Goal: Task Accomplishment & Management: Manage account settings

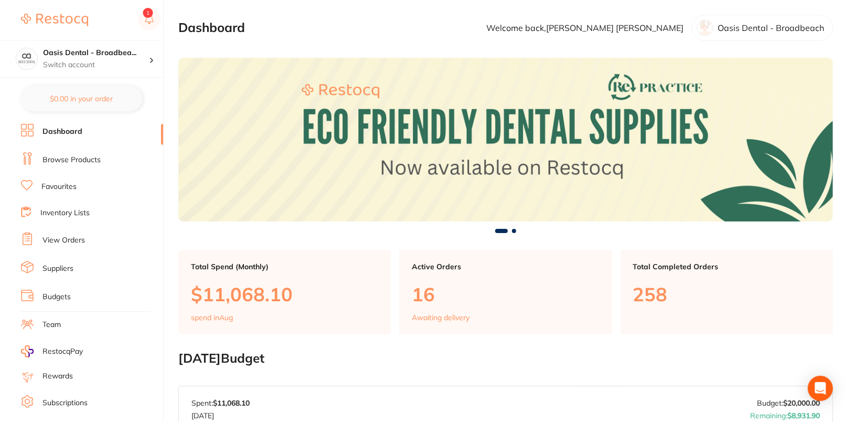
click at [63, 241] on link "View Orders" at bounding box center [63, 240] width 42 height 10
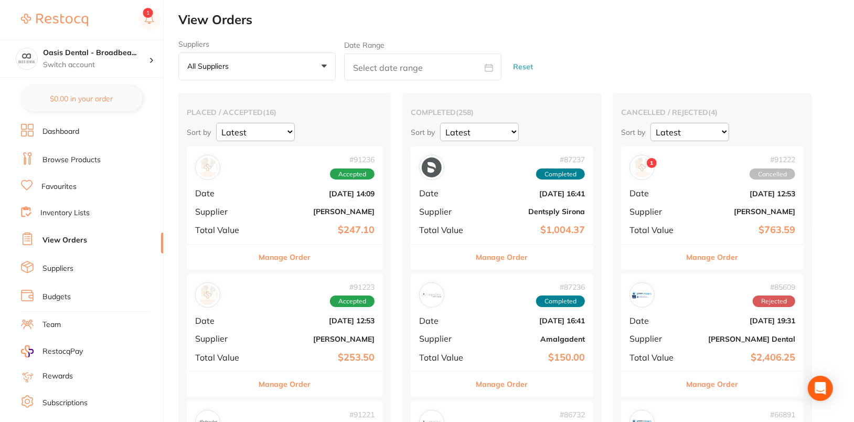
click at [719, 253] on button "Manage Order" at bounding box center [713, 256] width 52 height 25
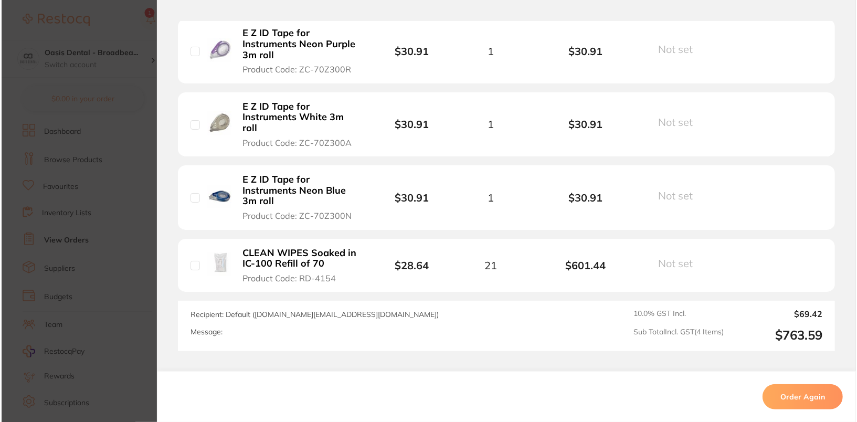
scroll to position [343, 0]
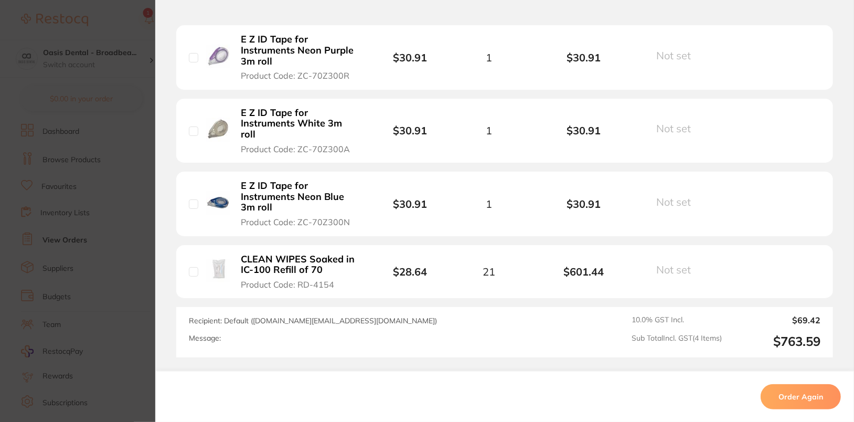
click at [782, 393] on button "Order Again" at bounding box center [801, 395] width 80 height 25
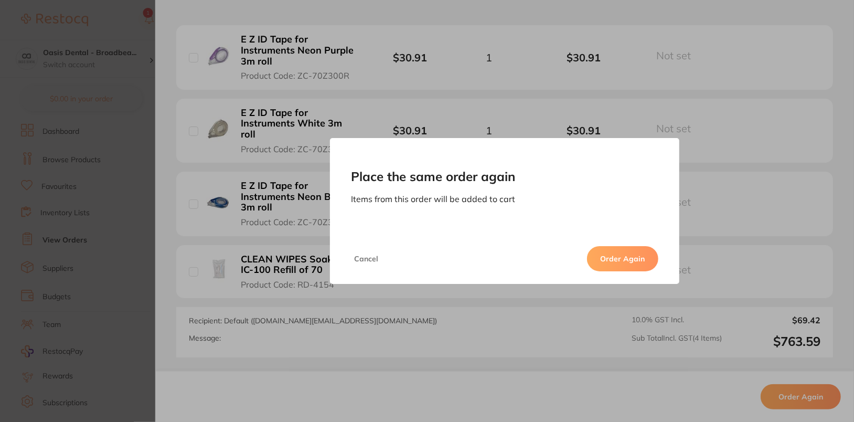
click at [626, 262] on button "Order Again" at bounding box center [622, 258] width 71 height 25
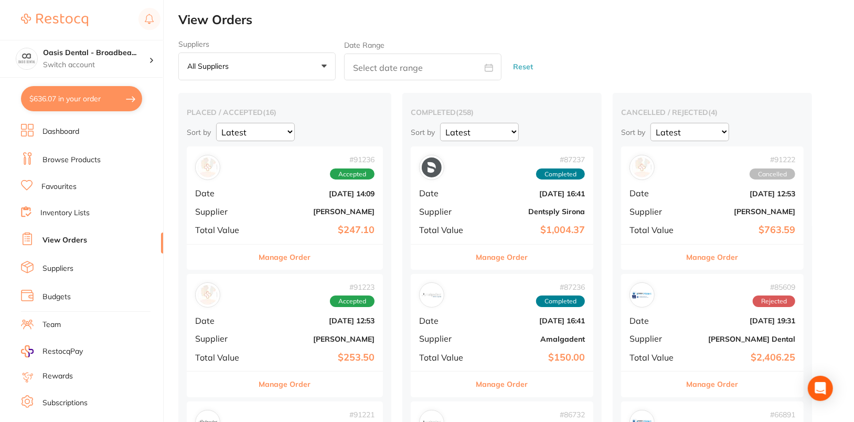
click at [67, 92] on button "$636.07 in your order" at bounding box center [81, 98] width 121 height 25
checkbox input "true"
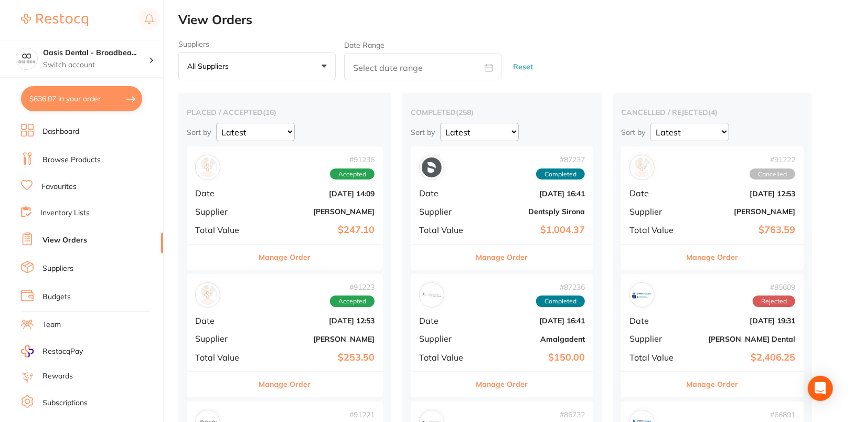
checkbox input "true"
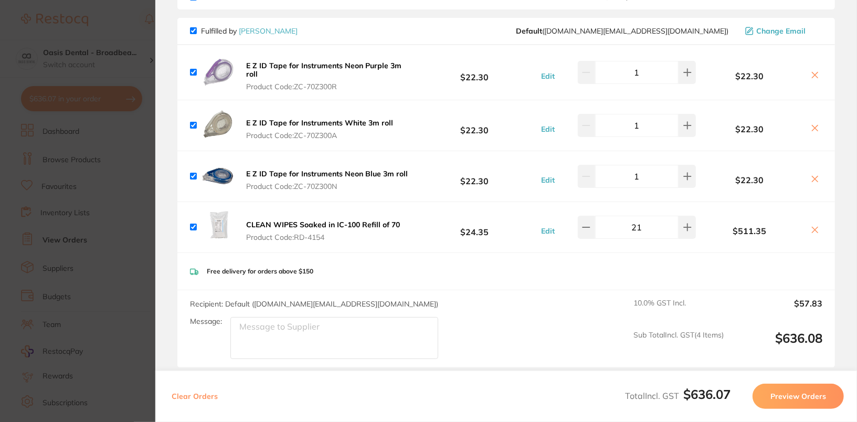
click at [814, 388] on button "Preview Orders" at bounding box center [797, 395] width 91 height 25
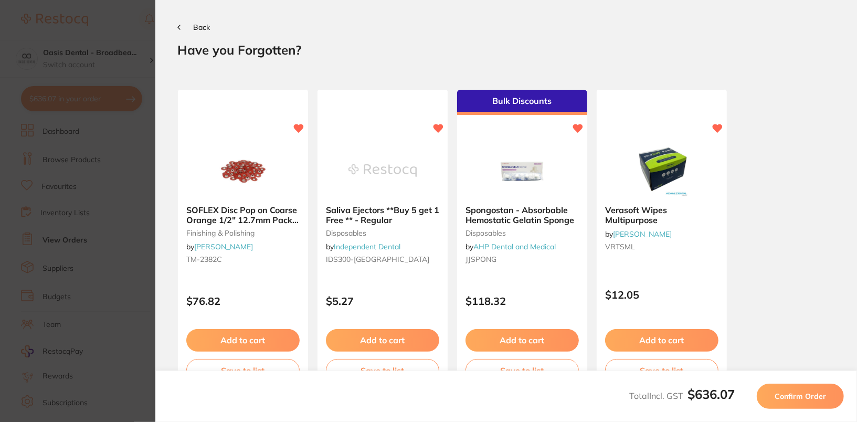
click at [180, 25] on button "Back" at bounding box center [193, 27] width 33 height 8
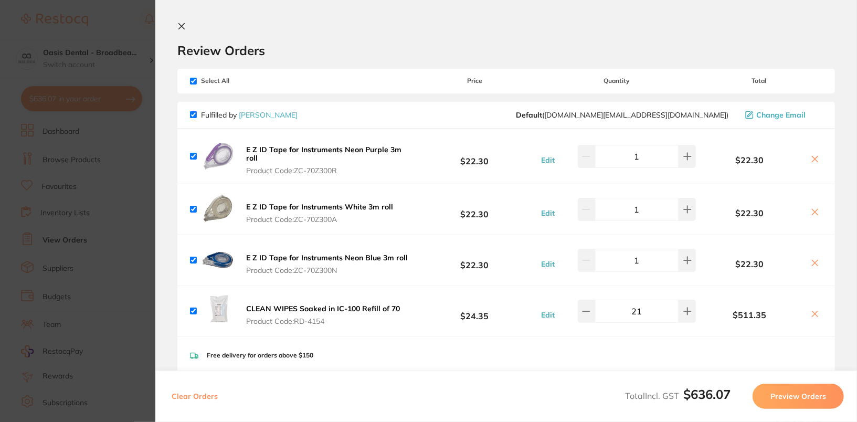
click at [116, 261] on section "Update RRP Set your pre negotiated price for this item. Item Agreed RRP (excl. …" at bounding box center [428, 211] width 857 height 422
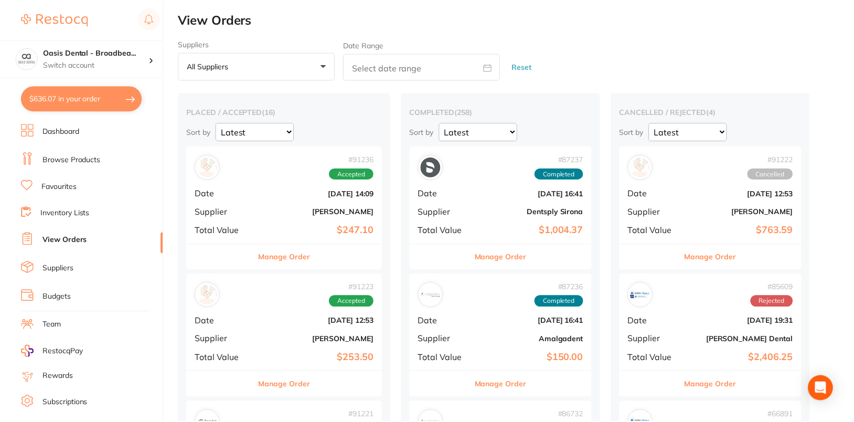
scroll to position [63, 0]
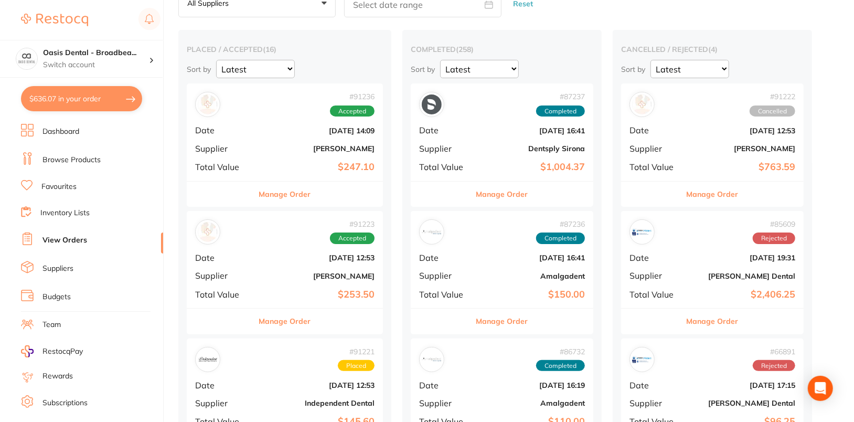
click at [721, 190] on button "Manage Order" at bounding box center [713, 194] width 52 height 25
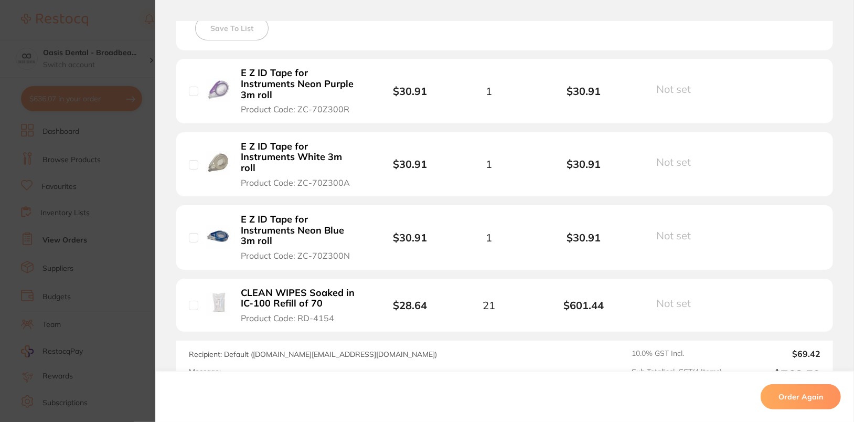
scroll to position [299, 0]
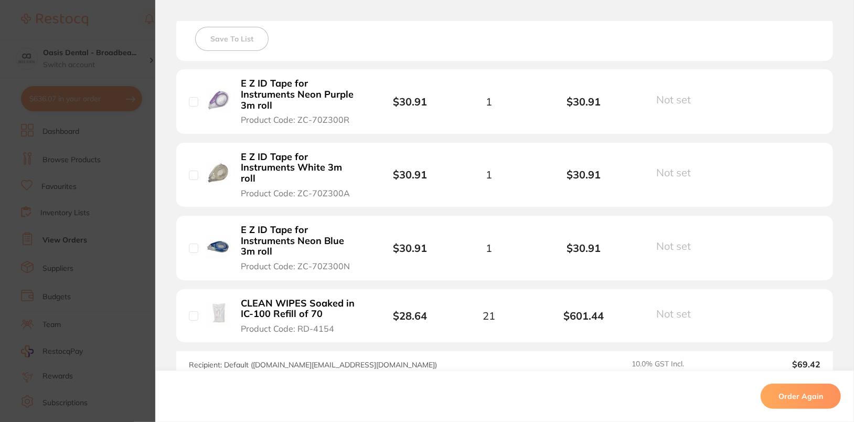
click at [78, 138] on section "Order ID: Restocq- 91222 Order Information Cancelled Order Order Date Aug 25 20…" at bounding box center [427, 211] width 854 height 422
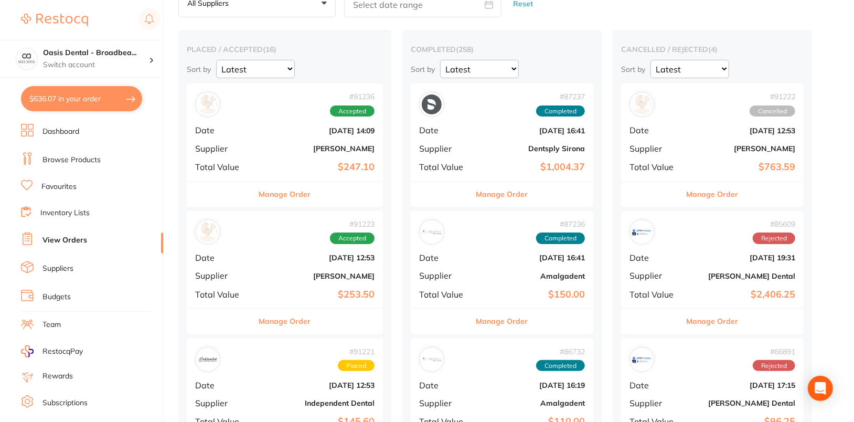
click at [81, 108] on button "$636.07 in your order" at bounding box center [81, 98] width 121 height 25
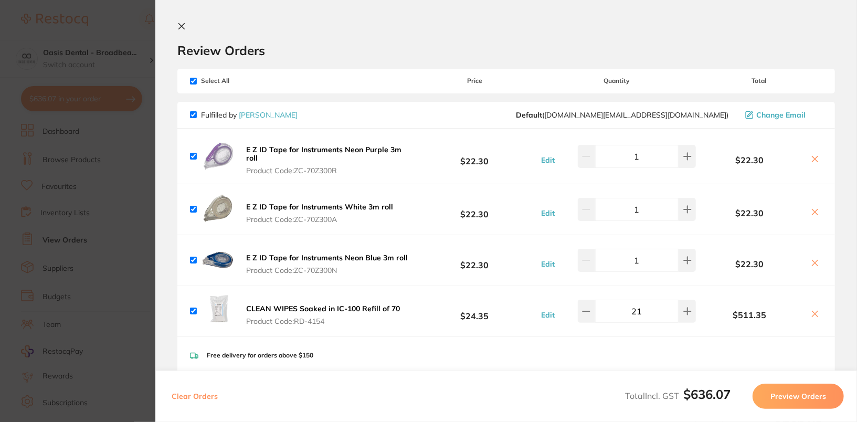
click at [823, 392] on button "Preview Orders" at bounding box center [797, 395] width 91 height 25
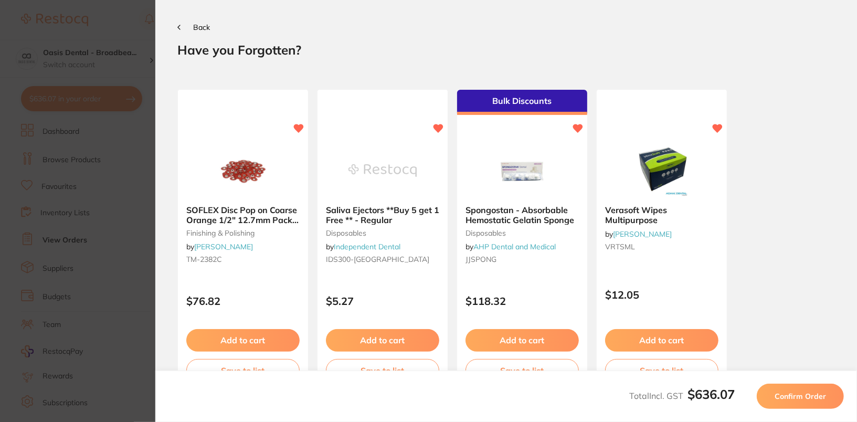
click at [829, 391] on button "Confirm Order" at bounding box center [799, 395] width 87 height 25
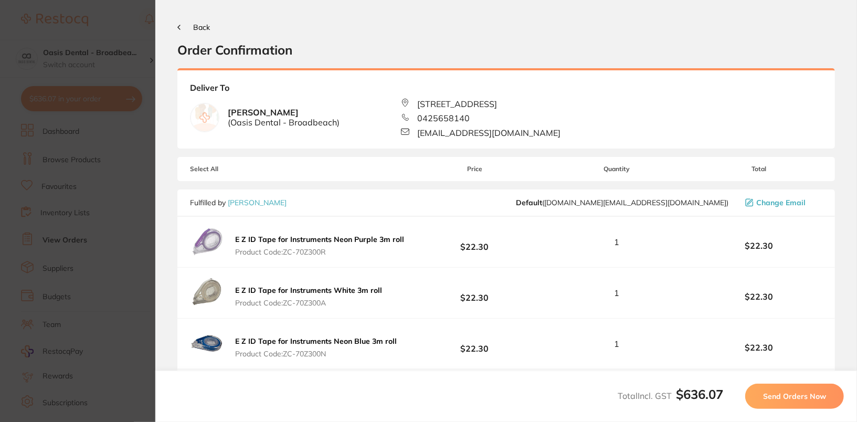
click at [822, 402] on button "Send Orders Now" at bounding box center [794, 395] width 99 height 25
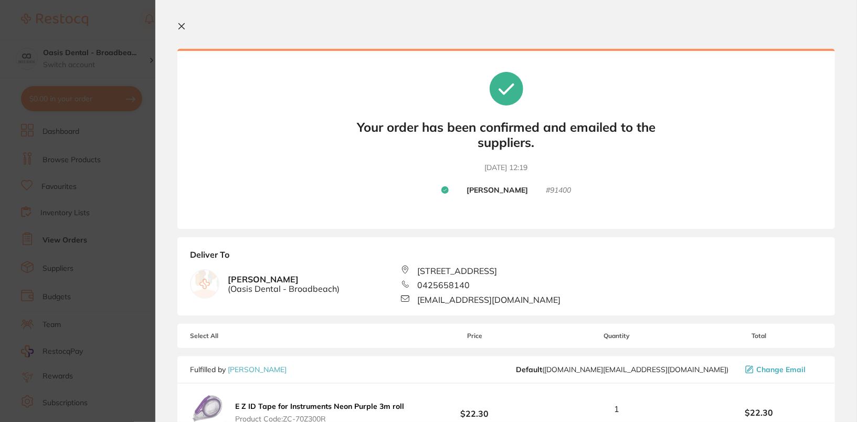
click at [102, 220] on section "Update RRP Set your pre negotiated price for this item. Item Agreed RRP (excl. …" at bounding box center [428, 211] width 857 height 422
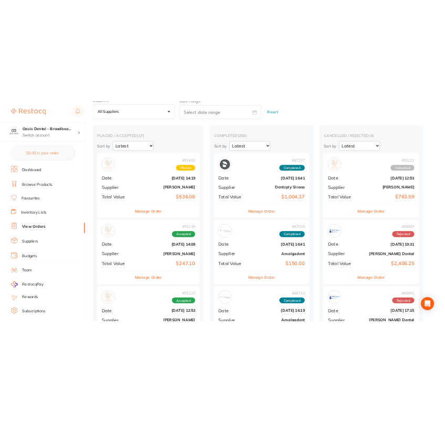
scroll to position [46, 0]
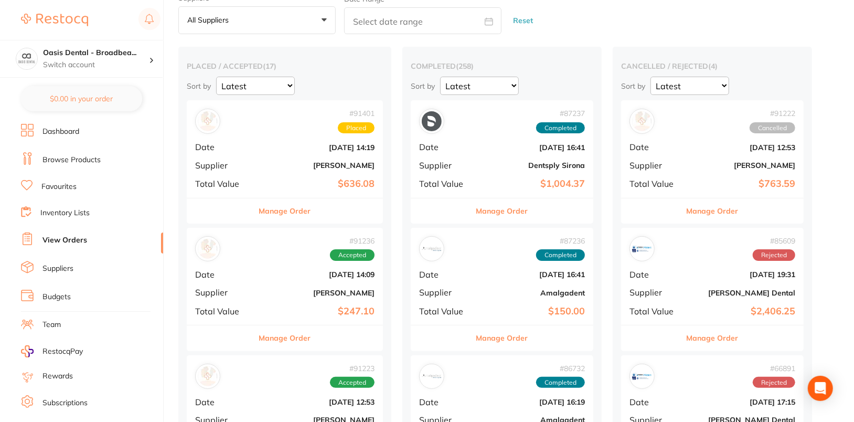
click at [281, 205] on button "Manage Order" at bounding box center [285, 210] width 52 height 25
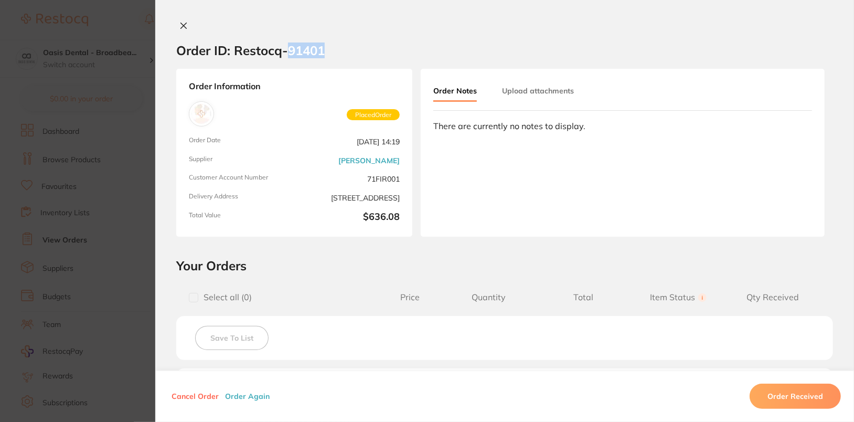
drag, startPoint x: 286, startPoint y: 51, endPoint x: 349, endPoint y: 51, distance: 62.4
click at [349, 51] on section "Order ID: Restocq- 91401" at bounding box center [504, 50] width 699 height 37
copy h2 "91401"
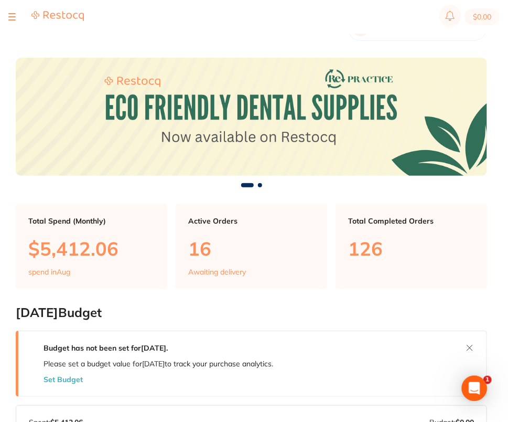
click at [12, 18] on div at bounding box center [11, 16] width 7 height 13
click at [15, 15] on div at bounding box center [11, 16] width 7 height 13
click at [14, 15] on div at bounding box center [11, 16] width 7 height 13
click at [11, 19] on div at bounding box center [11, 16] width 7 height 13
click at [10, 17] on div at bounding box center [11, 16] width 7 height 13
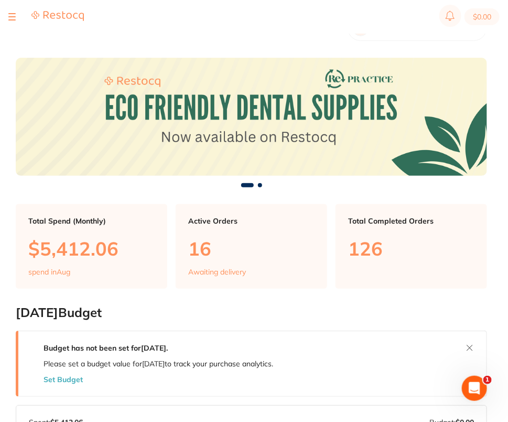
click at [10, 17] on button at bounding box center [11, 16] width 7 height 1
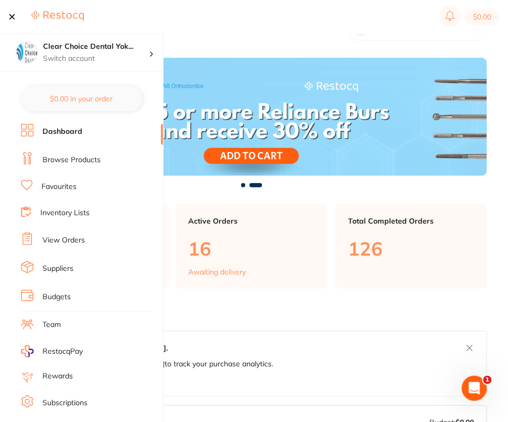
click at [66, 155] on link "Browse Products" at bounding box center [71, 160] width 58 height 10
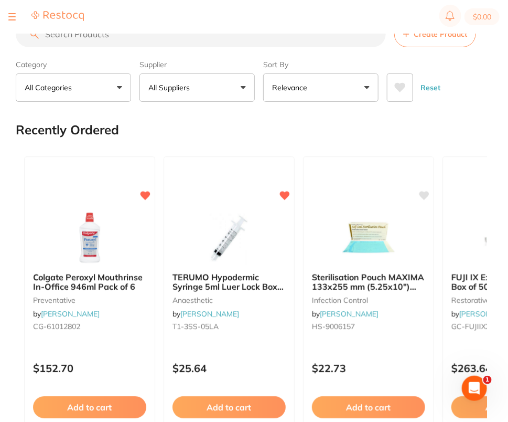
click at [201, 41] on input "search" at bounding box center [201, 34] width 370 height 26
paste input "Articaine hydrochloride 88mg"
type input "Articaine hydrochloride 88mg"
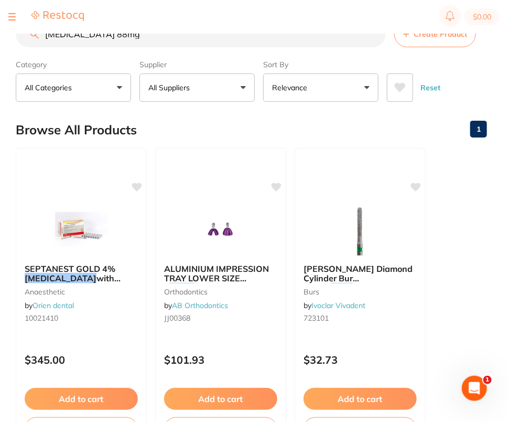
click at [201, 41] on input "Articaine hydrochloride 88mg" at bounding box center [201, 34] width 370 height 26
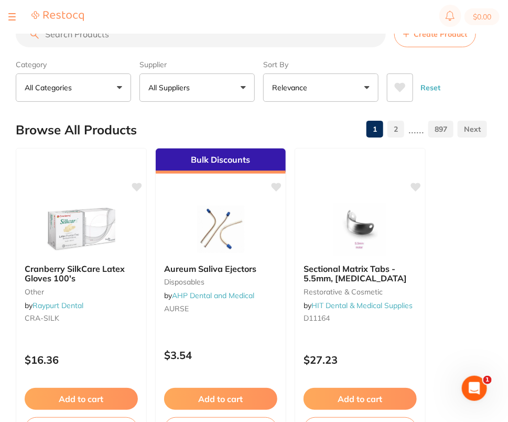
click at [146, 33] on section "$0.00" at bounding box center [254, 17] width 508 height 34
click at [146, 38] on input "search" at bounding box center [201, 34] width 370 height 26
paste input "OB-13265230"
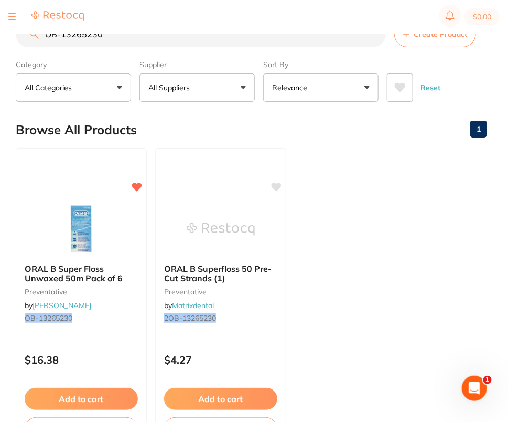
type input "OB-13265230"
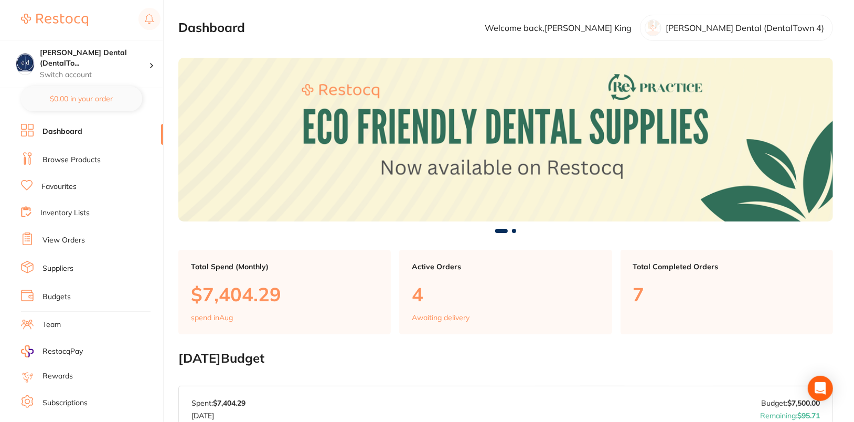
click at [58, 263] on link "Suppliers" at bounding box center [57, 268] width 31 height 10
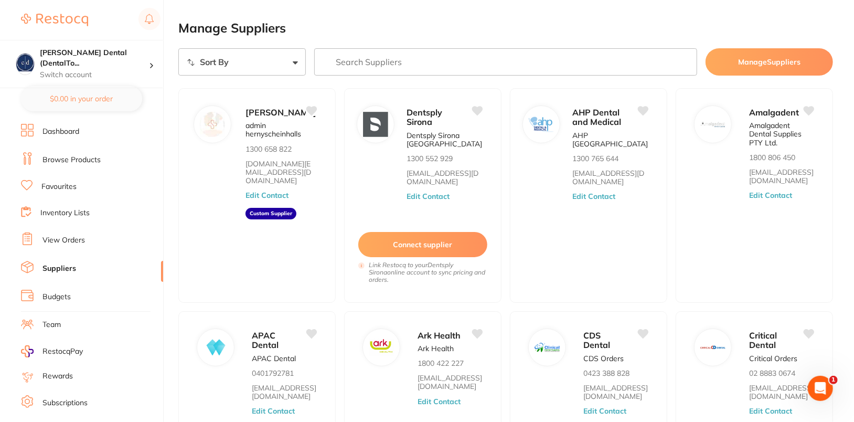
click at [469, 48] on input "search" at bounding box center [505, 61] width 383 height 27
click at [477, 59] on input "search" at bounding box center [505, 61] width 383 height 27
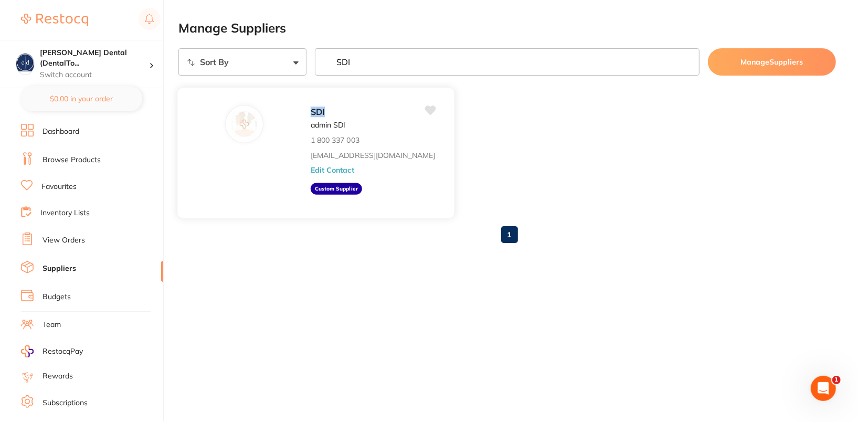
type input "SDI"
click at [311, 169] on button "Edit Contact" at bounding box center [333, 170] width 44 height 8
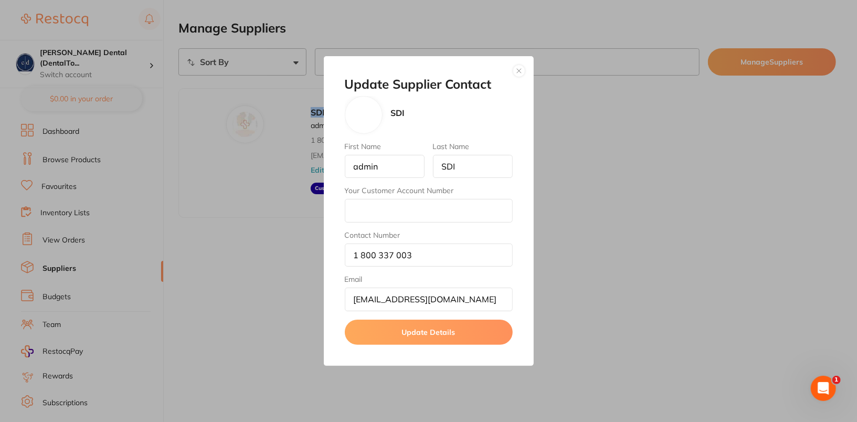
click at [520, 72] on button "button" at bounding box center [519, 71] width 13 height 13
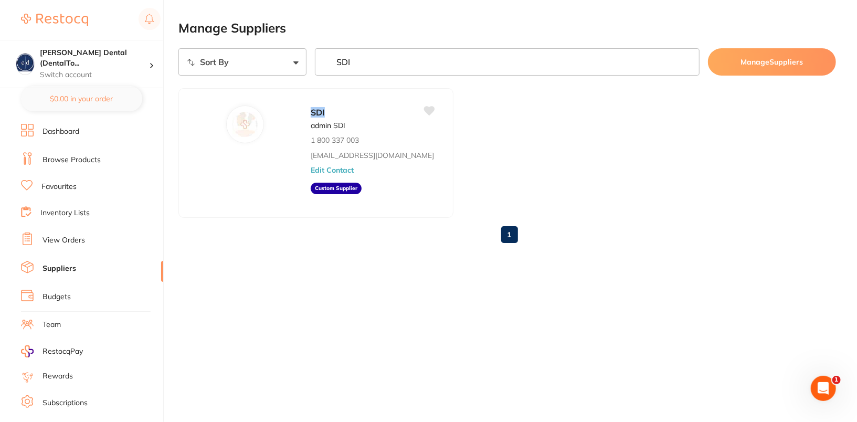
click at [602, 132] on ul "SDI admin SDI 1 800 337 003 [EMAIL_ADDRESS][DOMAIN_NAME] Edit Contact Custom Su…" at bounding box center [506, 153] width 657 height 130
click at [311, 168] on button "Edit Contact" at bounding box center [333, 170] width 44 height 8
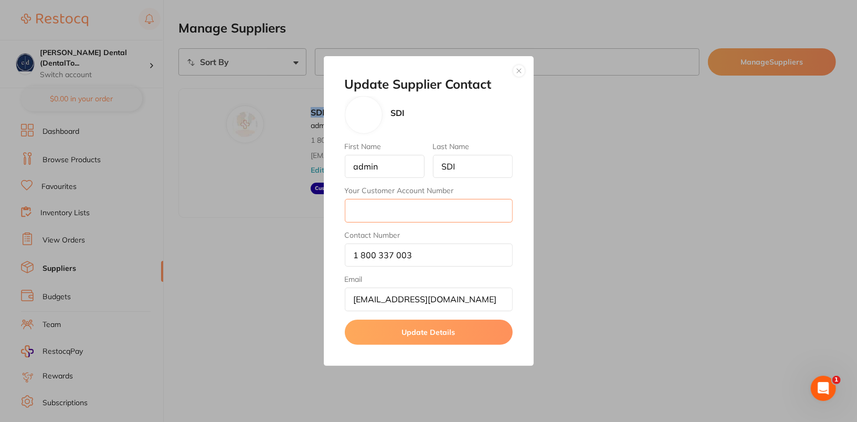
click at [410, 208] on input "Your Customer Account Number" at bounding box center [429, 210] width 168 height 23
paste input "AU70077"
type input "AU70077"
click at [440, 334] on button "Update Details" at bounding box center [429, 331] width 168 height 25
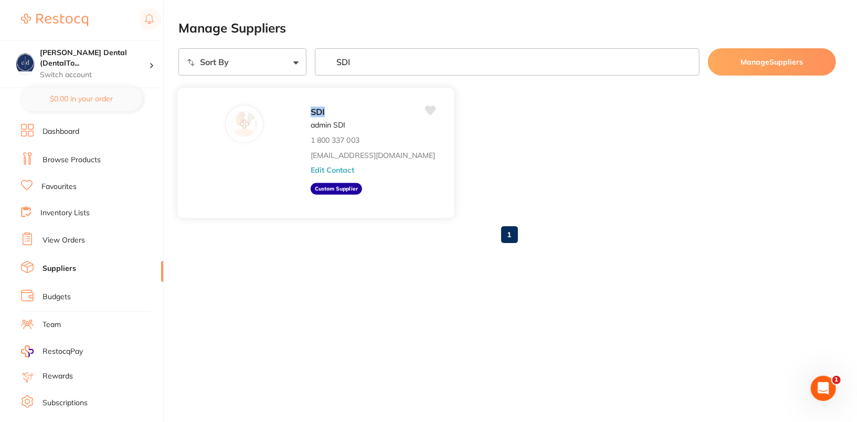
click at [311, 124] on p "admin SDI" at bounding box center [328, 125] width 35 height 8
click at [311, 112] on div "SDI" at bounding box center [373, 112] width 124 height 14
click at [311, 170] on button "Edit Contact" at bounding box center [333, 170] width 44 height 8
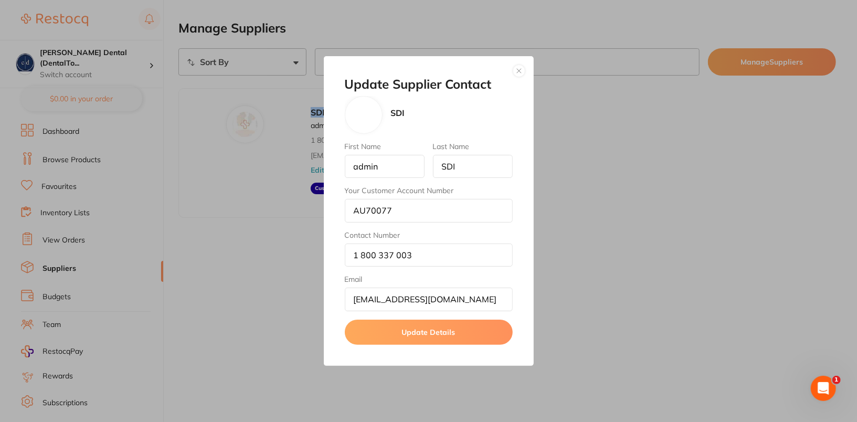
click at [516, 73] on button "button" at bounding box center [519, 71] width 13 height 13
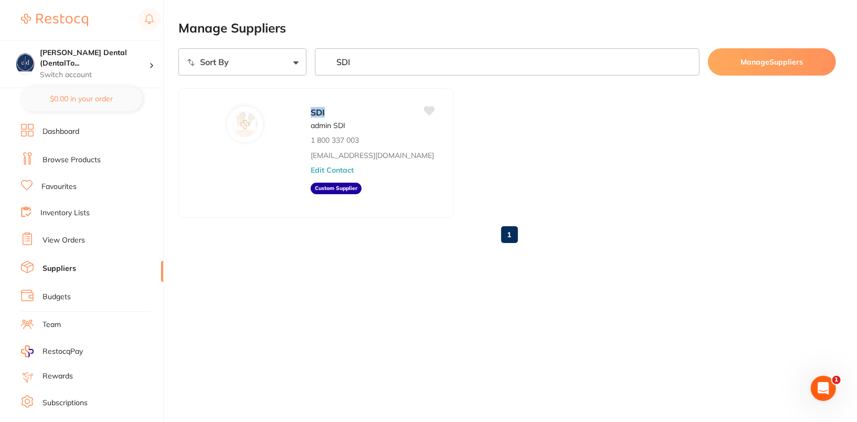
click at [640, 188] on ul "SDI admin SDI 1 800 337 003 [EMAIL_ADDRESS][DOMAIN_NAME] Edit Contact Custom Su…" at bounding box center [506, 153] width 657 height 130
drag, startPoint x: 461, startPoint y: 183, endPoint x: 451, endPoint y: 186, distance: 10.0
click at [460, 183] on ul "SDI admin SDI 1 800 337 003 [EMAIL_ADDRESS][DOMAIN_NAME] Edit Contact Custom Su…" at bounding box center [506, 153] width 657 height 130
drag, startPoint x: 324, startPoint y: 167, endPoint x: 314, endPoint y: 164, distance: 10.0
click at [324, 167] on div "SDI admin SDI 1 800 337 003 [EMAIL_ADDRESS][DOMAIN_NAME] Edit Contact Custom Su…" at bounding box center [377, 156] width 133 height 102
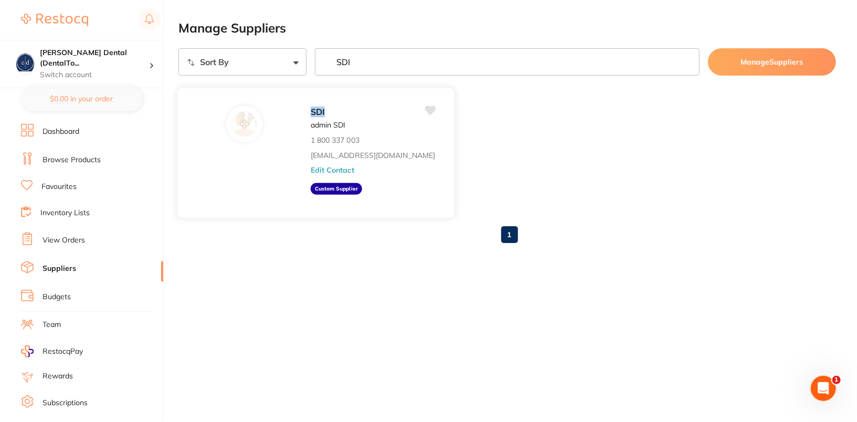
click at [311, 139] on p "1 800 337 003" at bounding box center [335, 140] width 49 height 8
click at [311, 138] on p "1 800 337 003" at bounding box center [335, 140] width 49 height 8
click at [311, 121] on p "admin SDI" at bounding box center [328, 125] width 35 height 8
drag, startPoint x: 244, startPoint y: 108, endPoint x: 225, endPoint y: 115, distance: 21.2
click at [244, 108] on div "SDI admin SDI 1 800 337 003 [EMAIL_ADDRESS][DOMAIN_NAME] Edit Contact Custom Su…" at bounding box center [316, 153] width 278 height 131
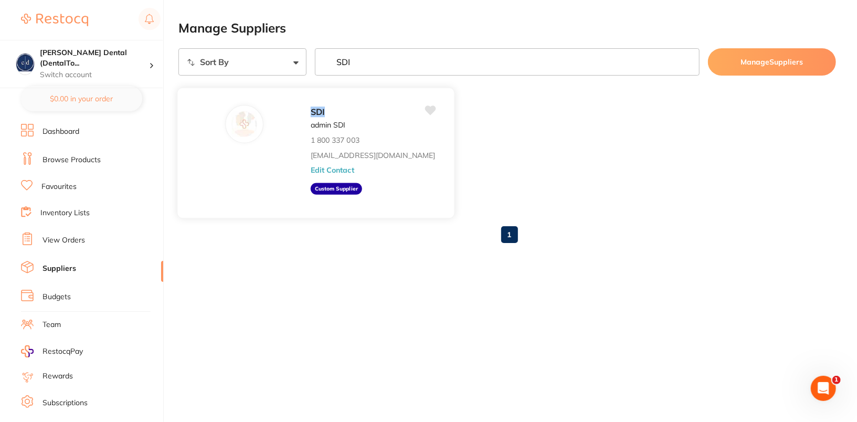
click at [231, 120] on img at bounding box center [243, 123] width 25 height 25
click at [244, 157] on div "SDI admin SDI 1 800 337 003 [EMAIL_ADDRESS][DOMAIN_NAME] Edit Contact Custom Su…" at bounding box center [316, 153] width 278 height 131
click at [311, 190] on aside "Custom Supplier" at bounding box center [336, 189] width 51 height 12
click at [311, 166] on button "Edit Contact" at bounding box center [333, 170] width 44 height 8
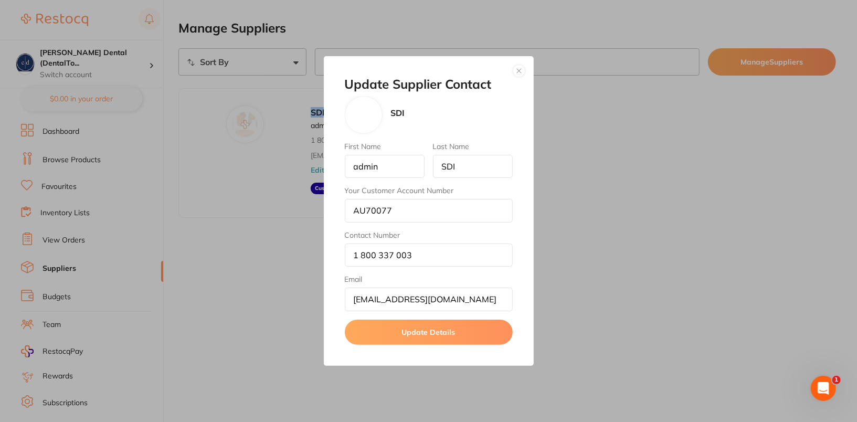
click at [523, 73] on button "button" at bounding box center [519, 71] width 13 height 13
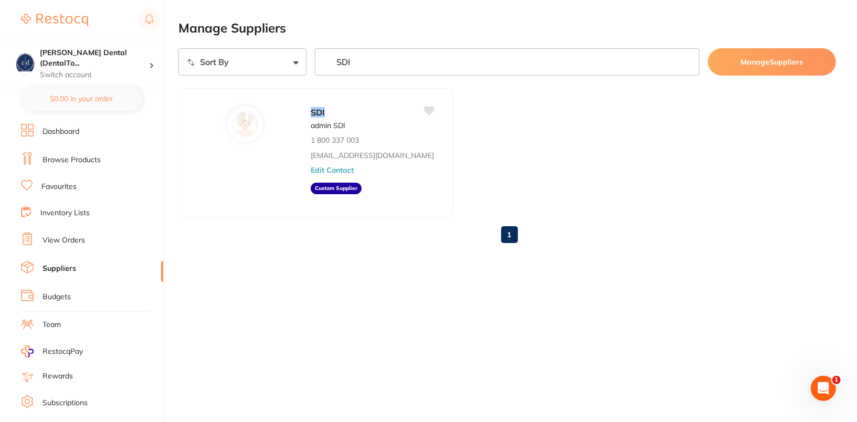
click at [55, 135] on link "Dashboard" at bounding box center [60, 131] width 37 height 10
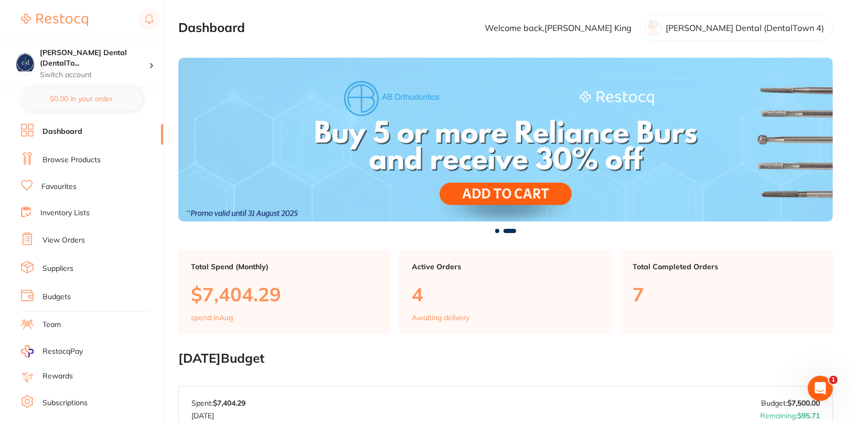
click at [57, 159] on link "Browse Products" at bounding box center [71, 160] width 58 height 10
